Goal: Check status

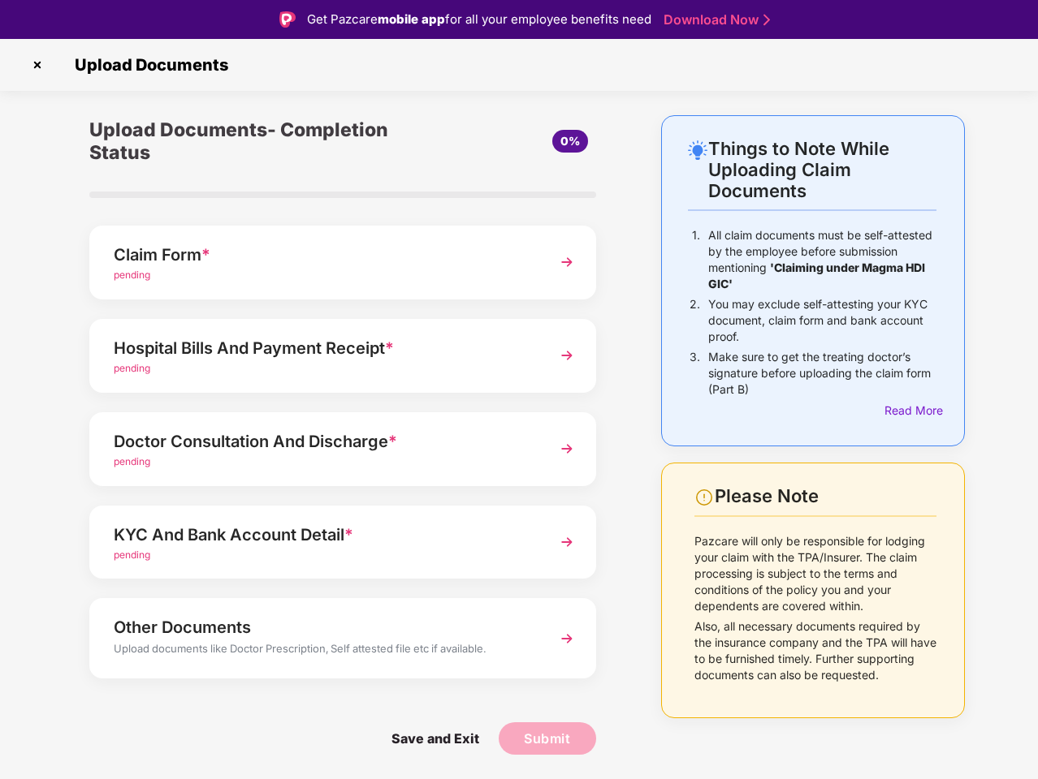
click at [37, 65] on img at bounding box center [37, 65] width 26 height 26
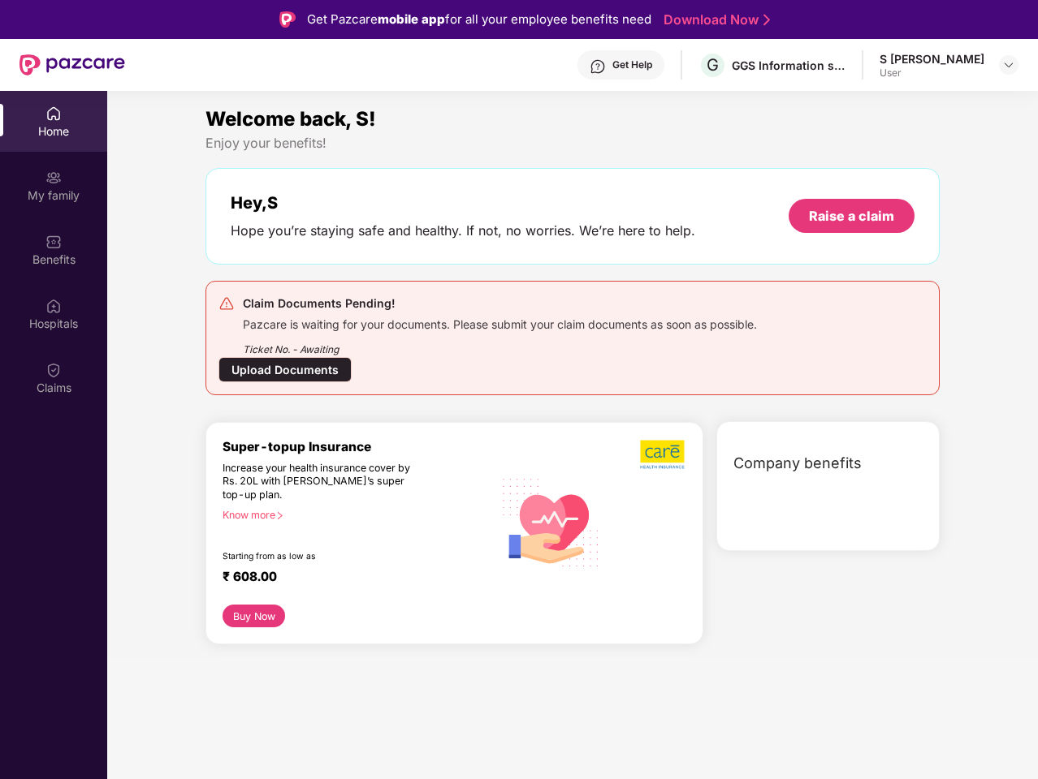
click at [910, 411] on div "Welcome back, S! Enjoy your benefits! Hey, S Hope you’re staying safe and healt…" at bounding box center [572, 381] width 943 height 554
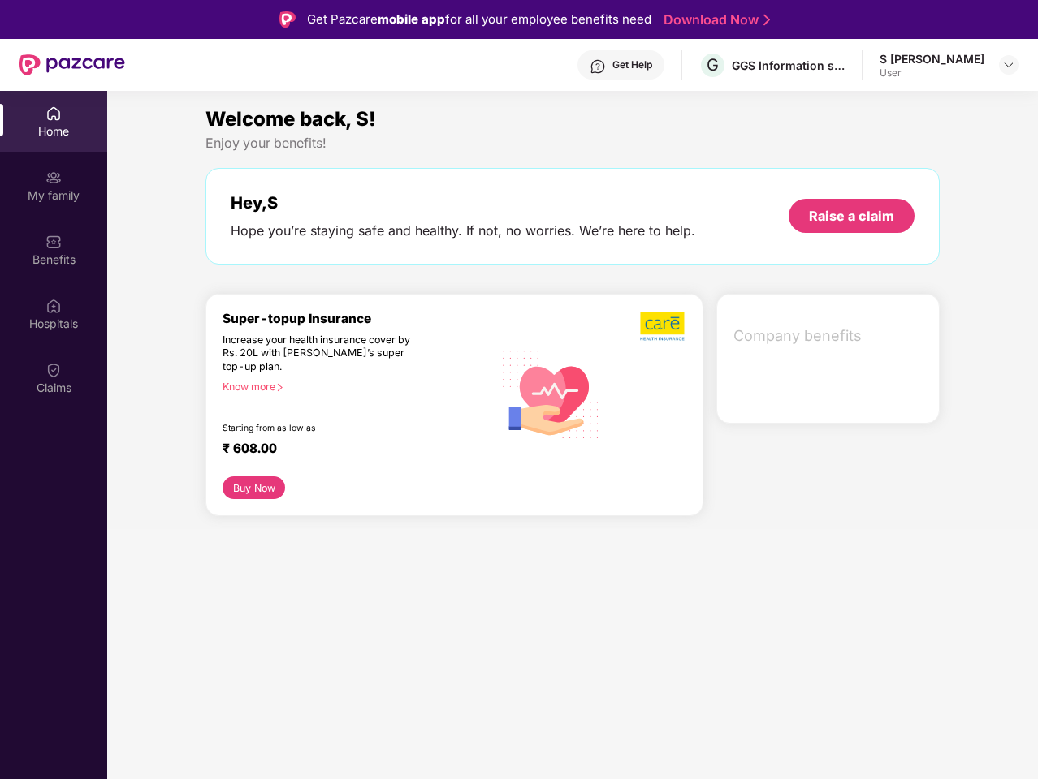
click at [343, 262] on div "Hey, S Hope you’re staying safe and healthy. If not, no worries. We’re here to …" at bounding box center [572, 216] width 734 height 97
